Goal: Complete application form: Complete application form

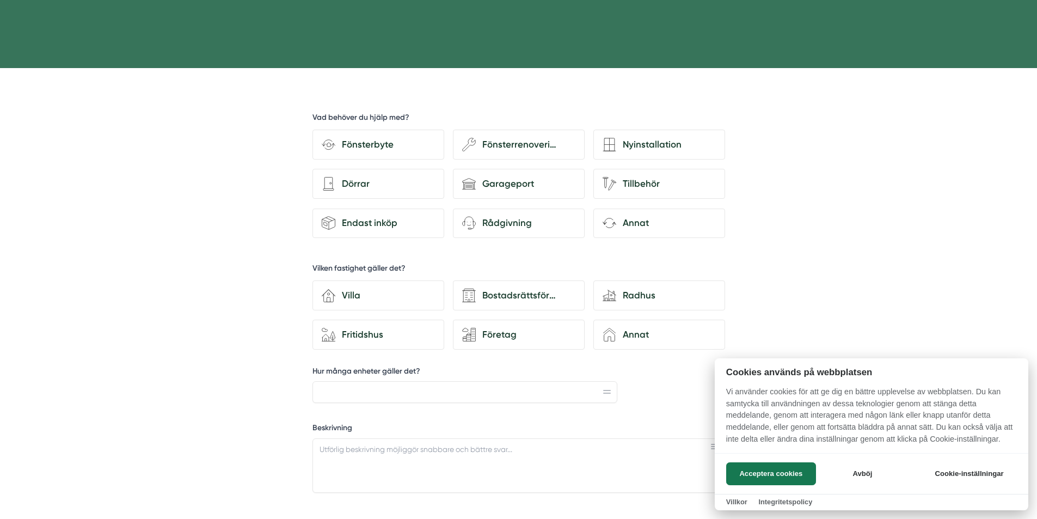
scroll to position [272, 0]
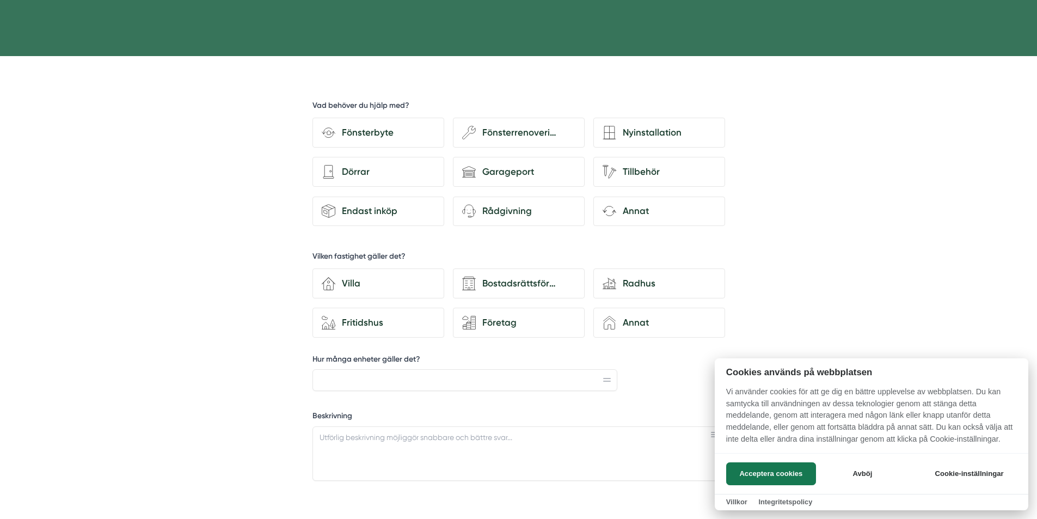
click at [373, 130] on div at bounding box center [518, 259] width 1037 height 519
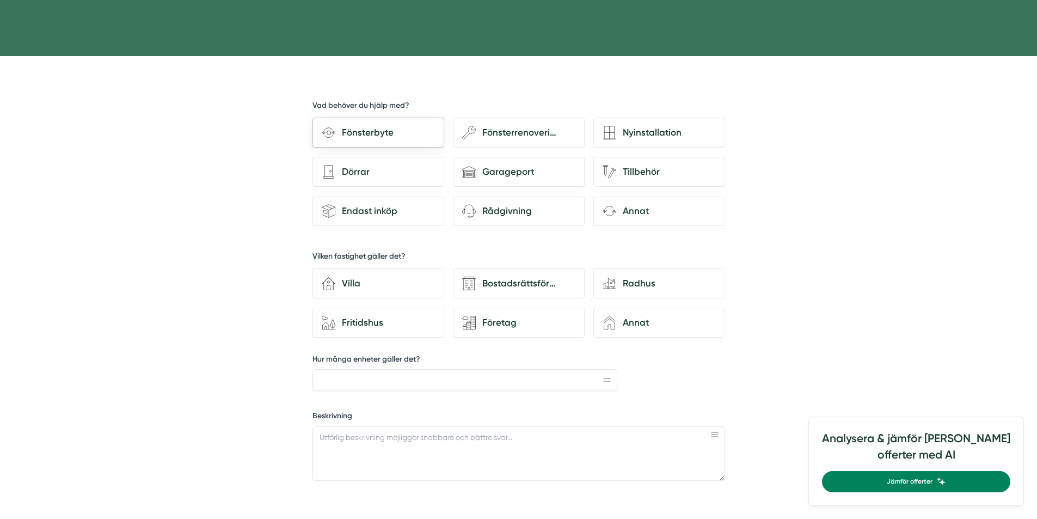
click at [378, 123] on div "Fönsterbyte" at bounding box center [378, 133] width 132 height 30
click at [0, 0] on input "Fönsterbyte" at bounding box center [0, 0] width 0 height 0
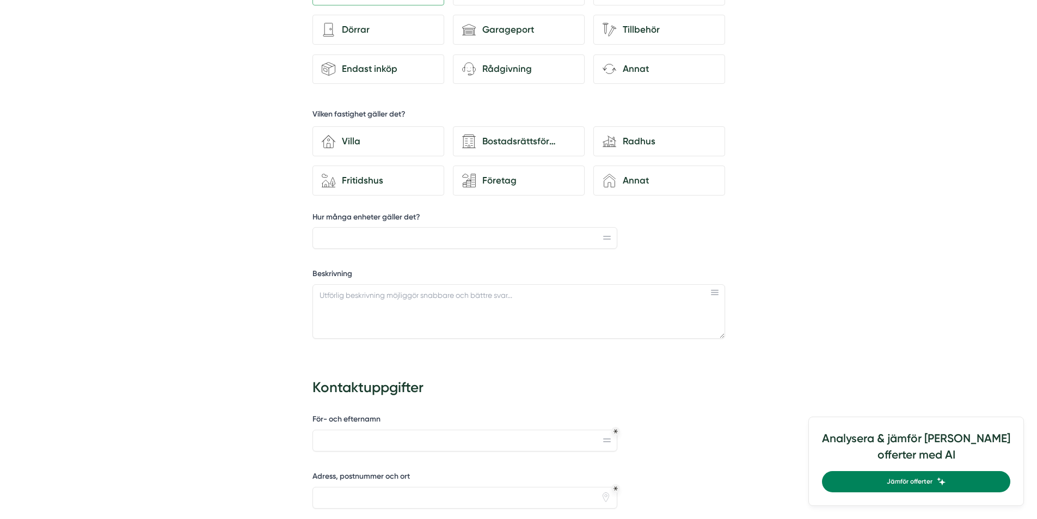
scroll to position [436, 0]
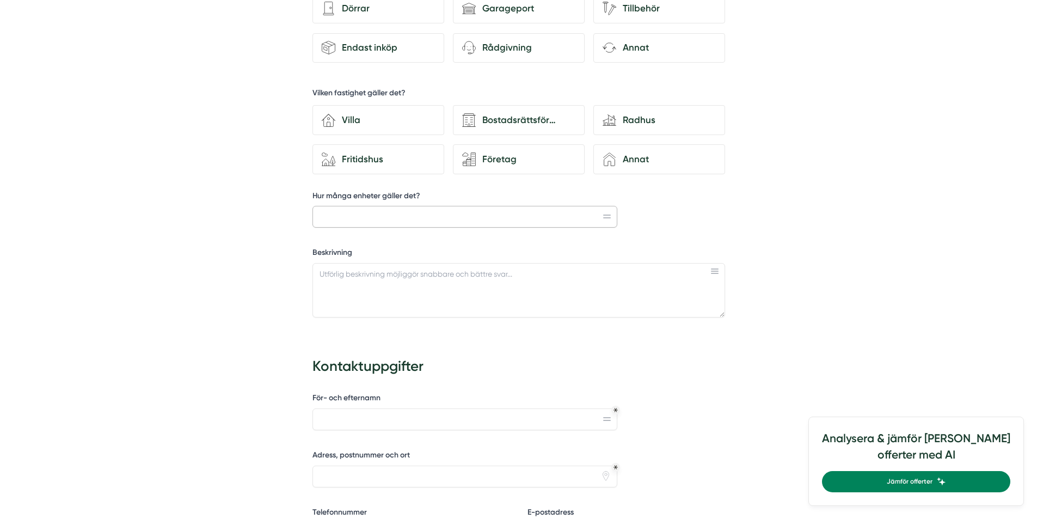
click at [412, 221] on input "Hur många enheter gäller det?" at bounding box center [464, 217] width 305 height 22
click at [415, 285] on textarea "Beskrivning" at bounding box center [518, 290] width 413 height 54
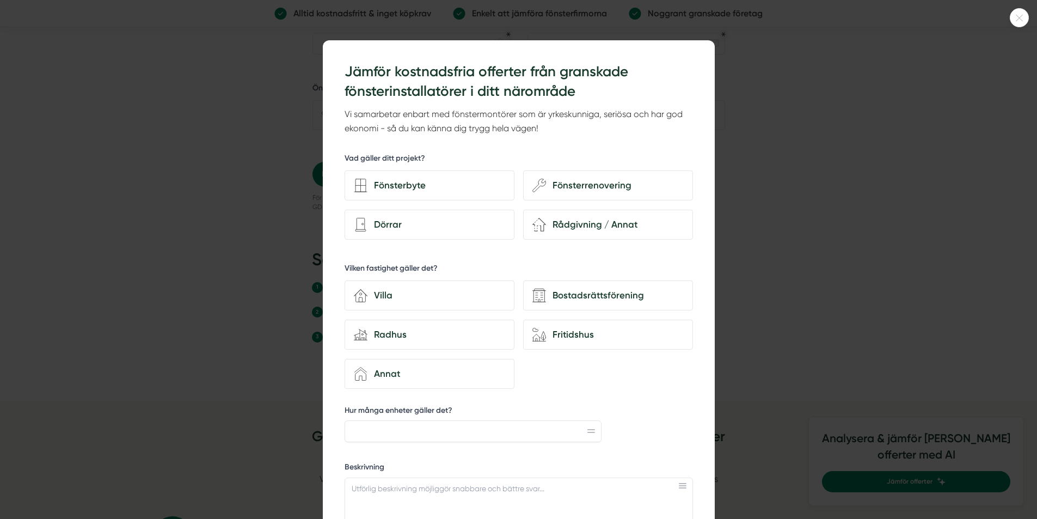
scroll to position [817, 0]
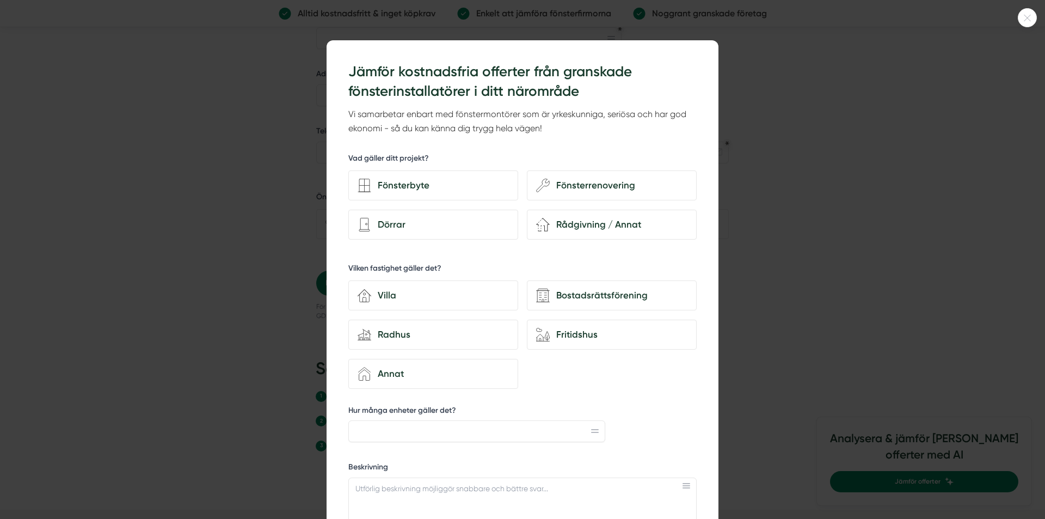
click at [191, 169] on div at bounding box center [522, 259] width 1045 height 519
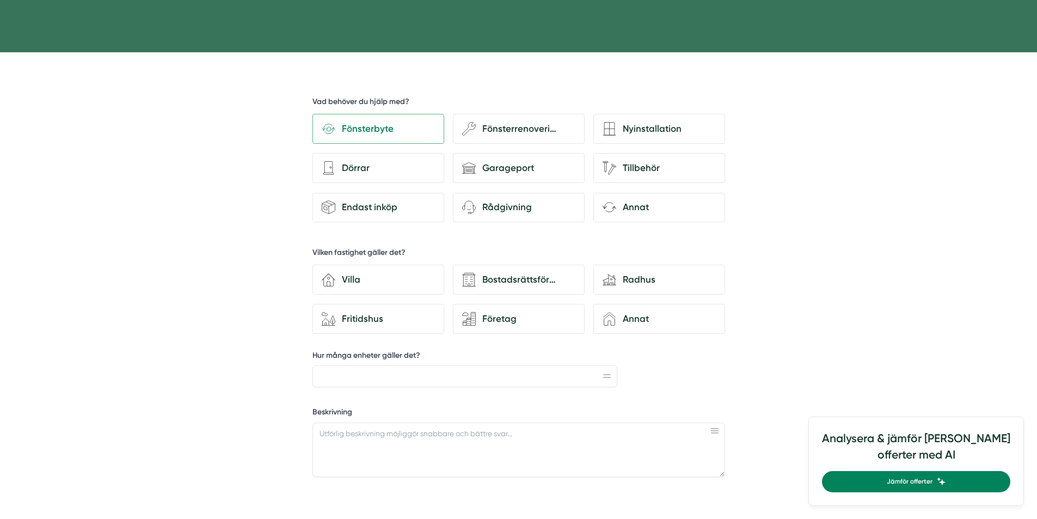
scroll to position [109, 0]
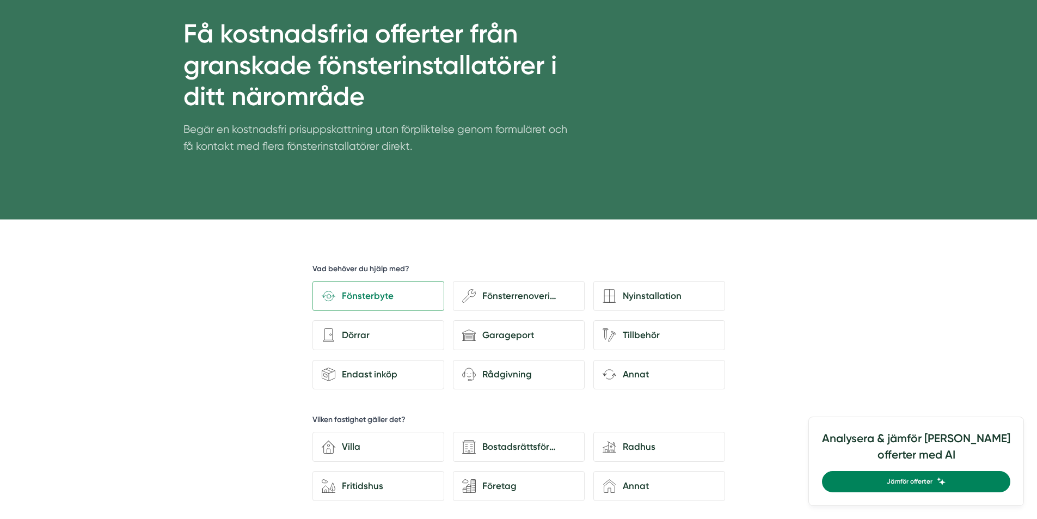
click at [464, 50] on h1 "Få kostnadsfria offerter från granskade fönsterinstallatörer i ditt närområde" at bounding box center [375, 69] width 384 height 103
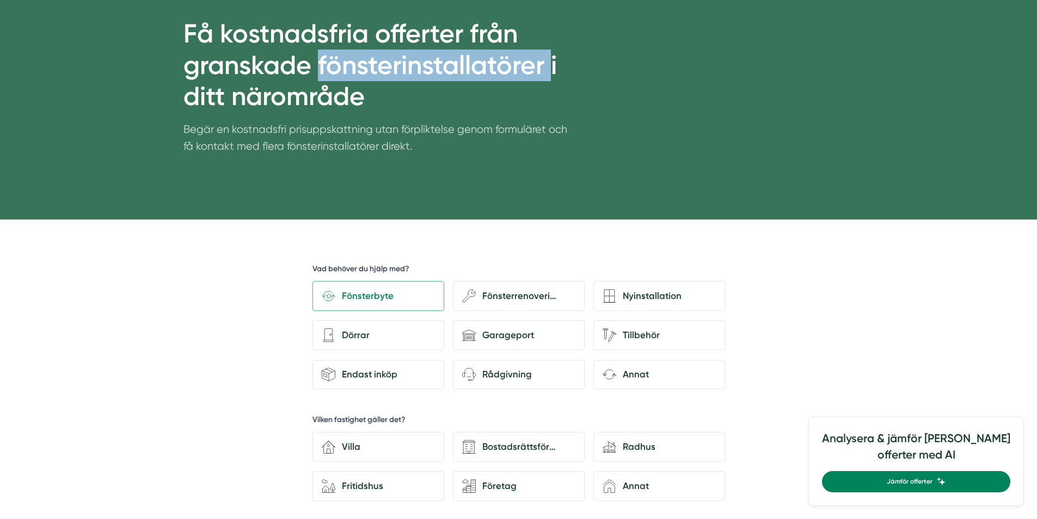
click at [464, 50] on h1 "Få kostnadsfria offerter från granskade fönsterinstallatörer i ditt närområde" at bounding box center [375, 69] width 384 height 103
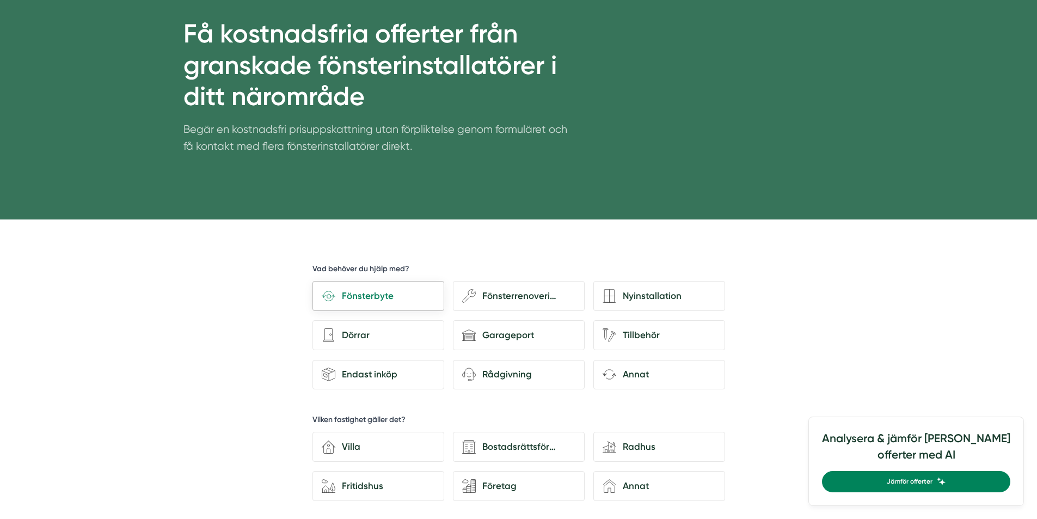
click at [425, 290] on div "Fönsterbyte" at bounding box center [385, 296] width 100 height 15
click at [0, 0] on input "Fönsterbyte" at bounding box center [0, 0] width 0 height 0
click at [425, 290] on div "Fönsterbyte" at bounding box center [385, 296] width 100 height 15
click at [0, 0] on input "Fönsterbyte" at bounding box center [0, 0] width 0 height 0
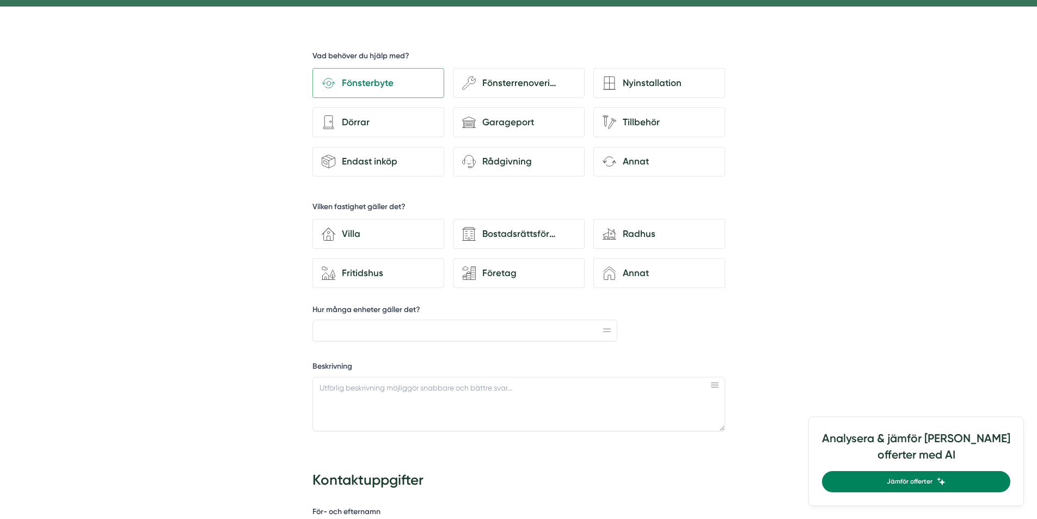
scroll to position [327, 0]
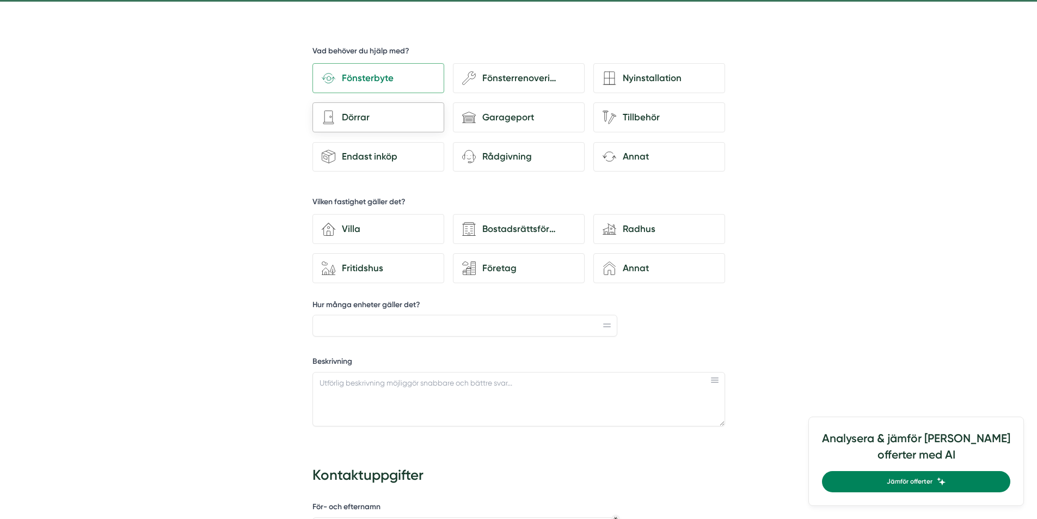
click at [378, 116] on div "Dörrar" at bounding box center [385, 117] width 100 height 15
click at [0, 0] on input "architecture-door [PERSON_NAME]" at bounding box center [0, 0] width 0 height 0
click at [464, 321] on input "Hur många enheter gäller det?" at bounding box center [464, 326] width 305 height 22
drag, startPoint x: 354, startPoint y: 323, endPoint x: 287, endPoint y: 311, distance: 68.6
click at [286, 311] on div "d35abcdf-8317-4fc9-a841-90f623c1ce98 Vad behöver du hjälp med? Fönsterbyte wenc…" at bounding box center [519, 501] width 534 height 998
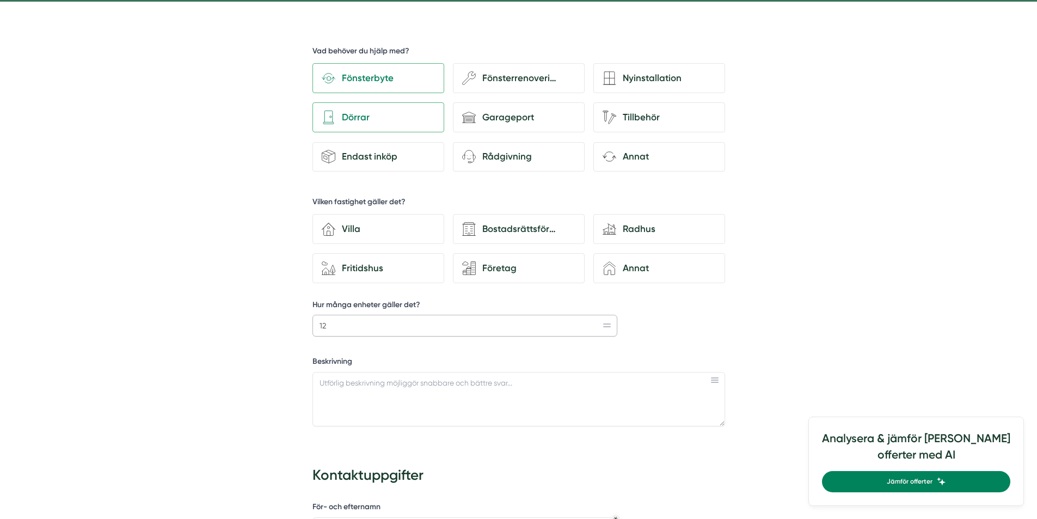
type input "12"
click at [347, 386] on textarea "Beskrivning" at bounding box center [518, 399] width 413 height 54
type textarea "B"
click at [404, 378] on textarea "Söker hjälp att istallera 9 fönster och 3 dörrar. Det är befintliga fönster som…" at bounding box center [518, 399] width 413 height 54
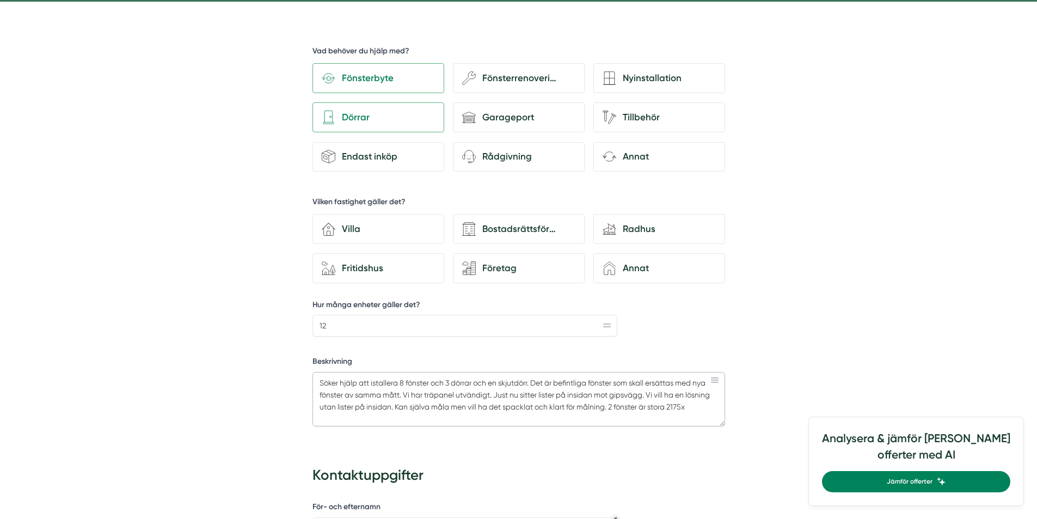
paste textarea "2175"
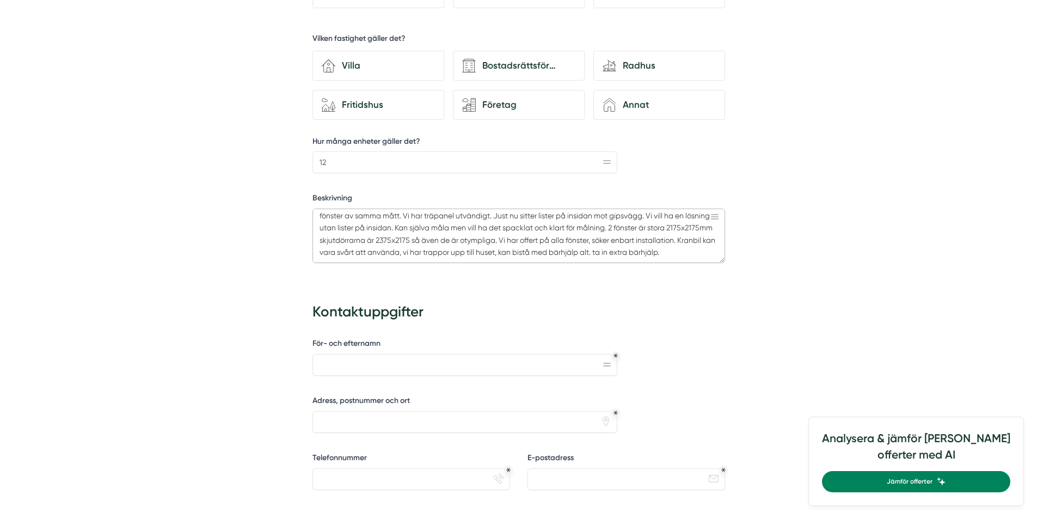
scroll to position [6, 0]
type textarea "Söker hjälp att istallera 8 fönster och 3 dörrar och en skjutdörr. Det är befin…"
click at [381, 362] on input "För- och efternamn" at bounding box center [464, 365] width 305 height 22
type input "[PERSON_NAME]"
type input "[STREET_ADDRESS]"
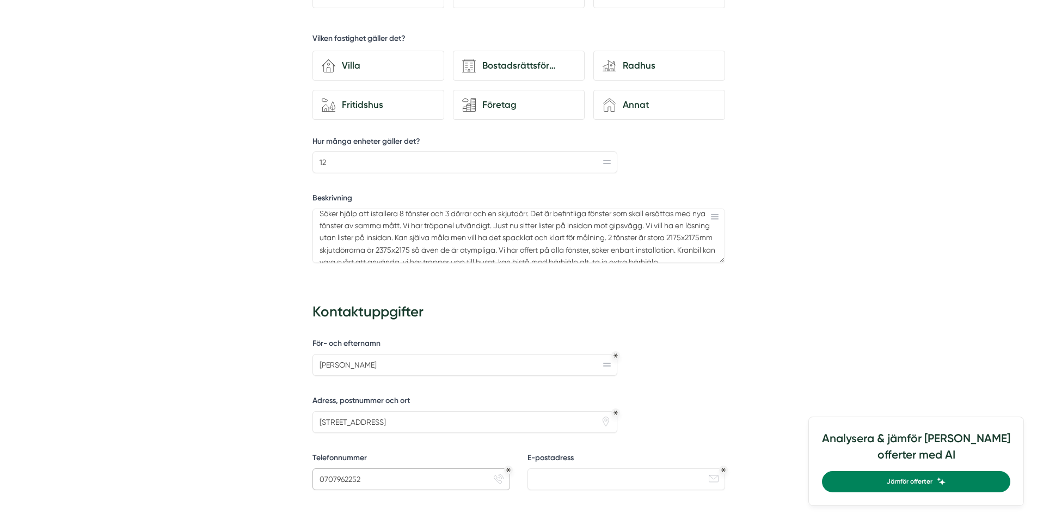
type input "0707962252"
type input "[PERSON_NAME][EMAIL_ADDRESS][DOMAIN_NAME]"
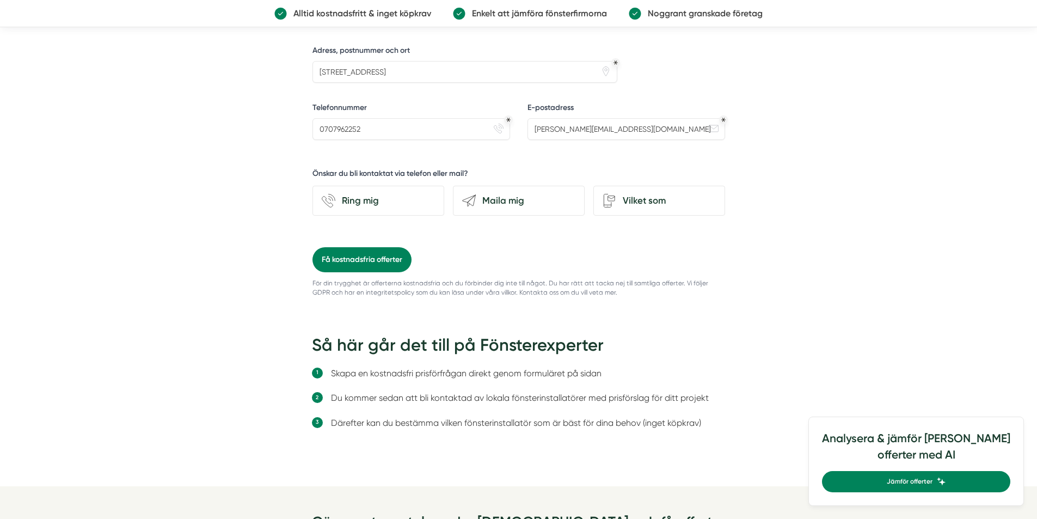
click at [558, 371] on li "Skapa en kostnadsfri prisförfrågan direkt genom formuläret på sidan" at bounding box center [528, 373] width 395 height 14
click at [528, 198] on div "Maila mig" at bounding box center [526, 200] width 100 height 15
click at [0, 0] on input "send-email Maila mig" at bounding box center [0, 0] width 0 height 0
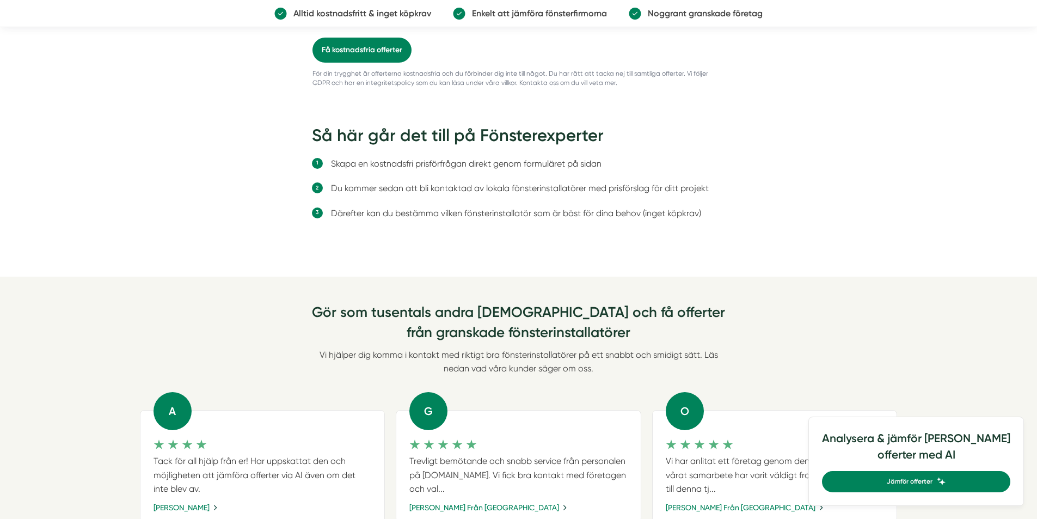
scroll to position [894, 0]
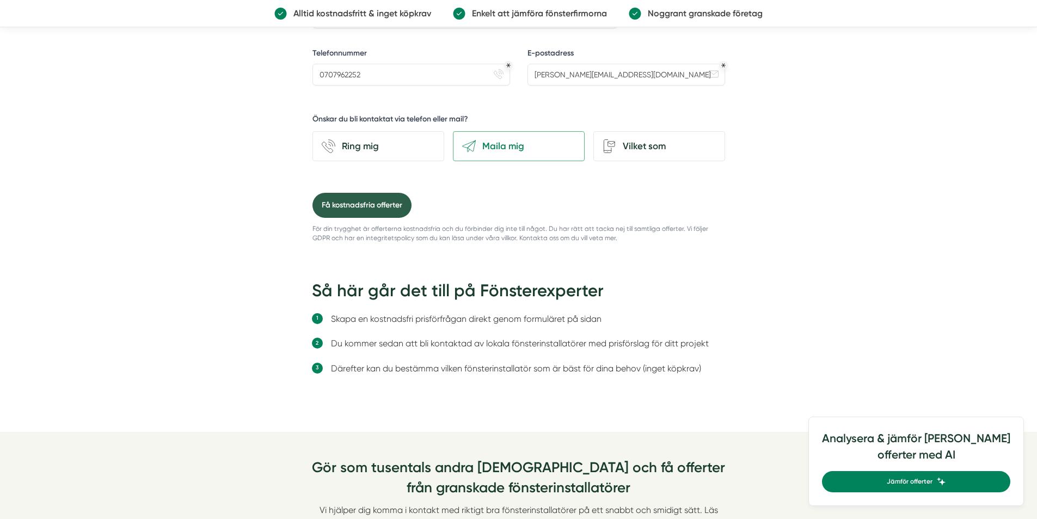
click at [378, 205] on button "Få kostnadsfria offerter" at bounding box center [361, 205] width 99 height 25
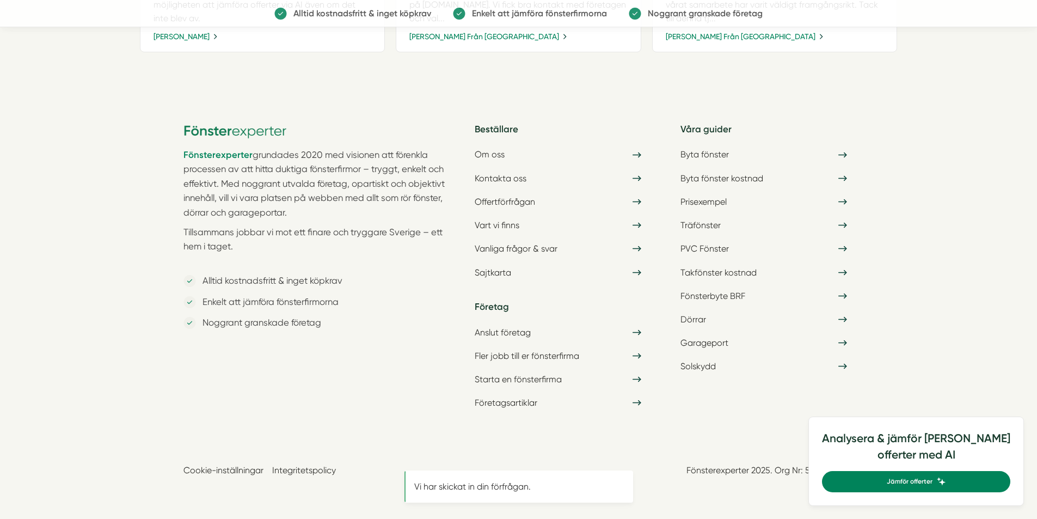
scroll to position [0, 0]
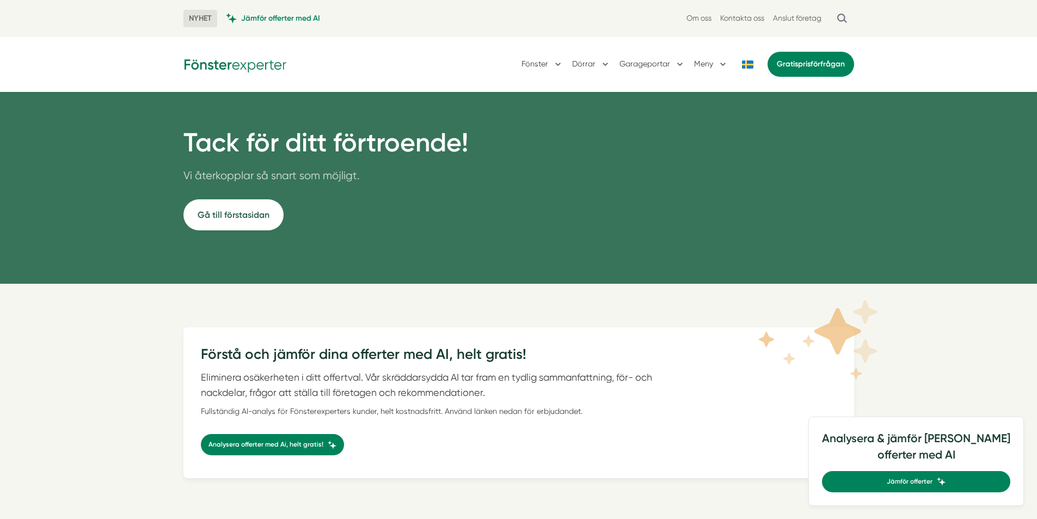
click at [231, 222] on link "Gå till förstasidan" at bounding box center [233, 214] width 100 height 31
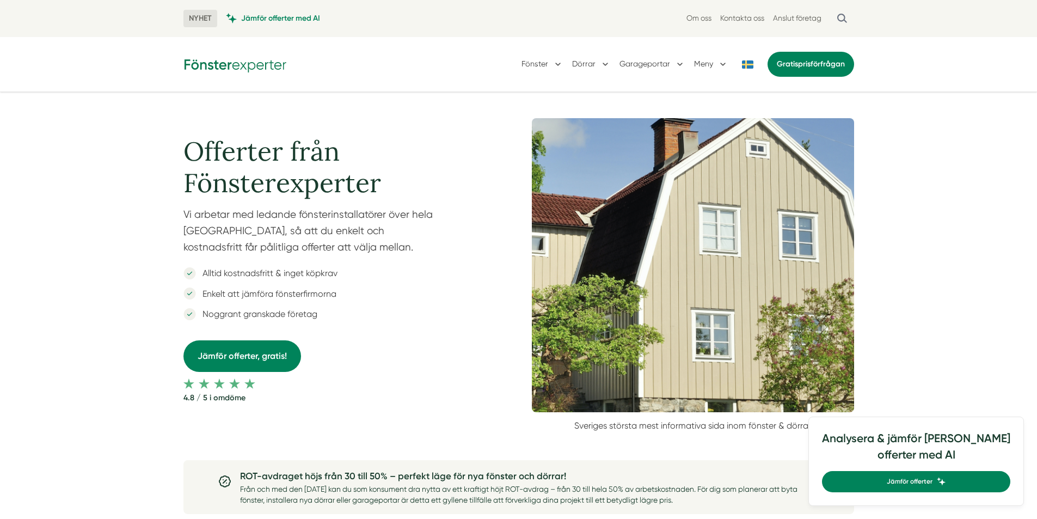
click at [247, 238] on p "Vi arbetar med ledande fönsterinstallatörer över hela Sverige, så att du enkelt…" at bounding box center [322, 234] width 279 height 54
